Goal: Use online tool/utility: Utilize a website feature to perform a specific function

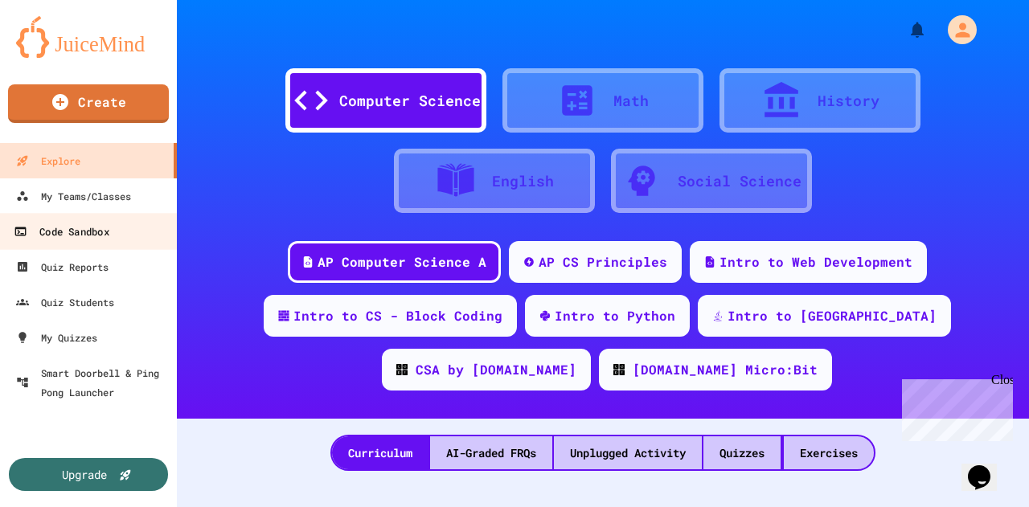
click at [113, 232] on link "Code Sandbox" at bounding box center [89, 231] width 182 height 36
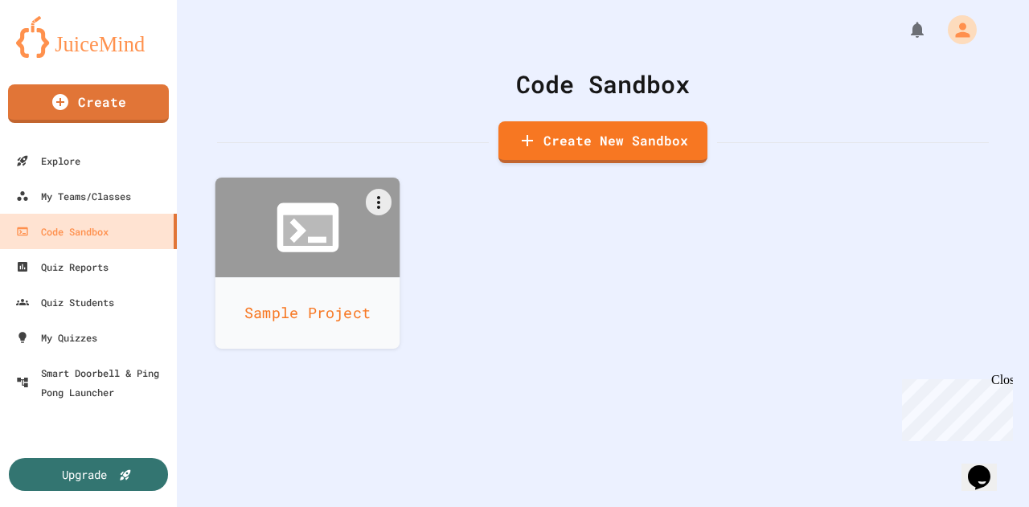
click at [315, 223] on icon at bounding box center [307, 230] width 49 height 31
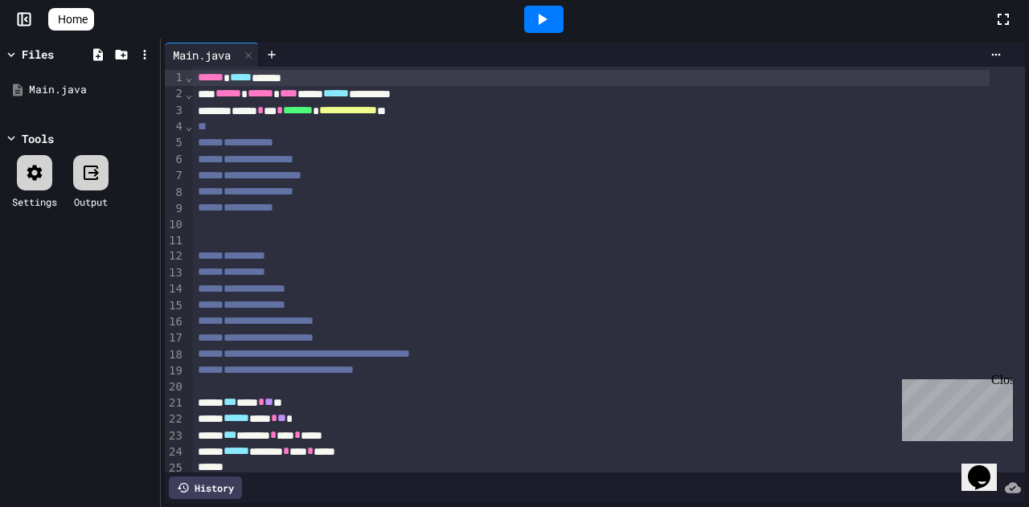
click at [273, 144] on span "**********" at bounding box center [236, 142] width 76 height 11
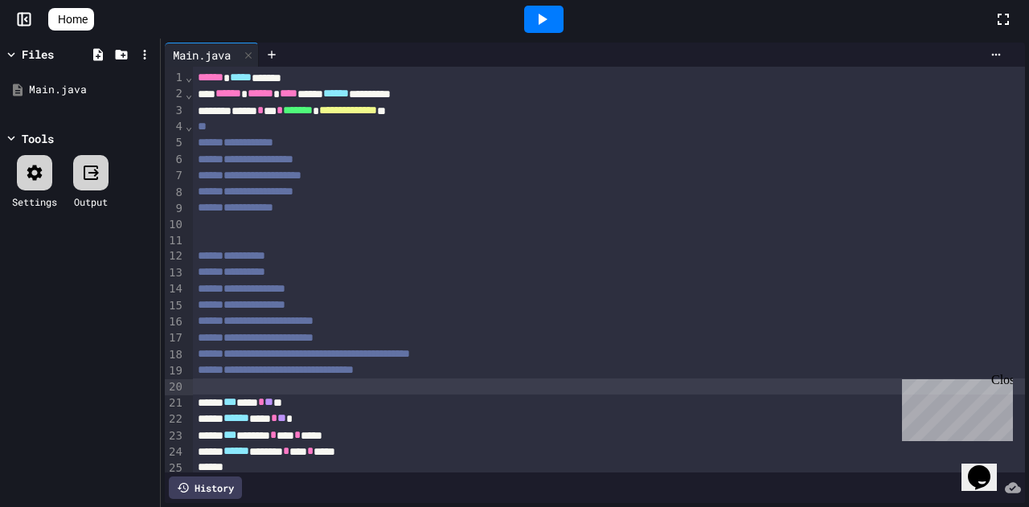
scroll to position [63, 0]
